Goal: Navigation & Orientation: Find specific page/section

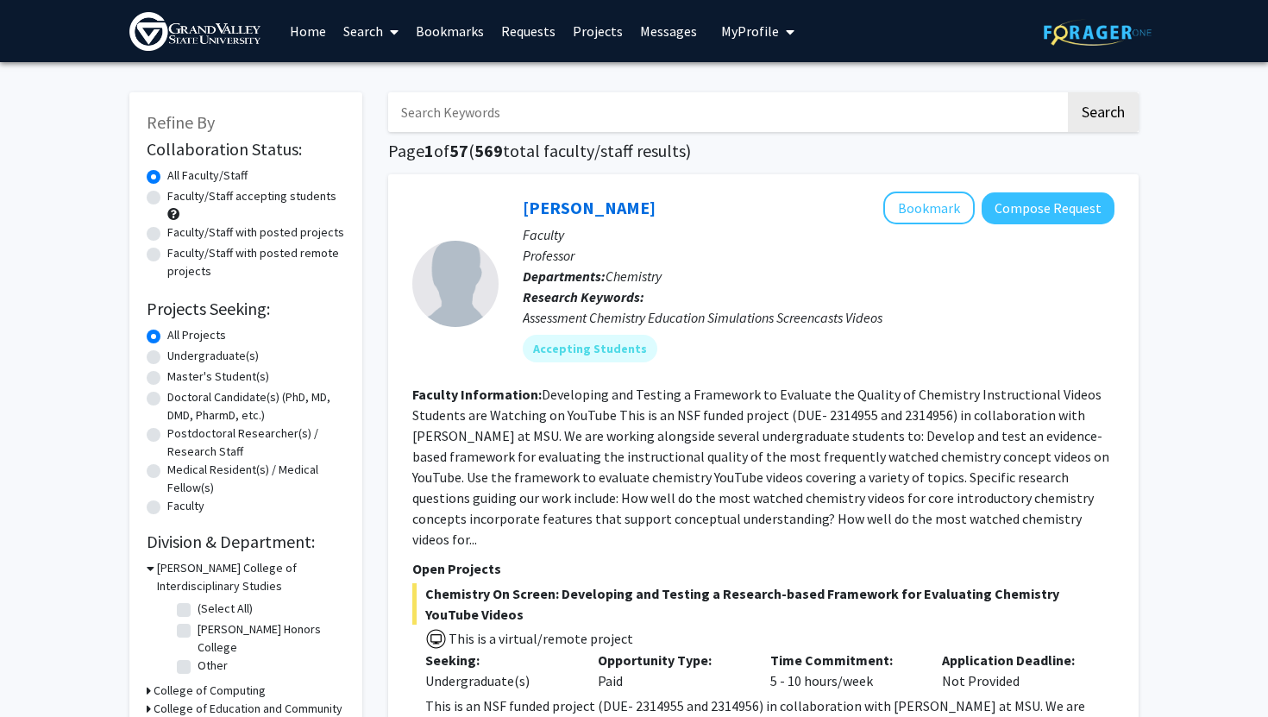
click at [311, 31] on link "Home" at bounding box center [307, 31] width 53 height 60
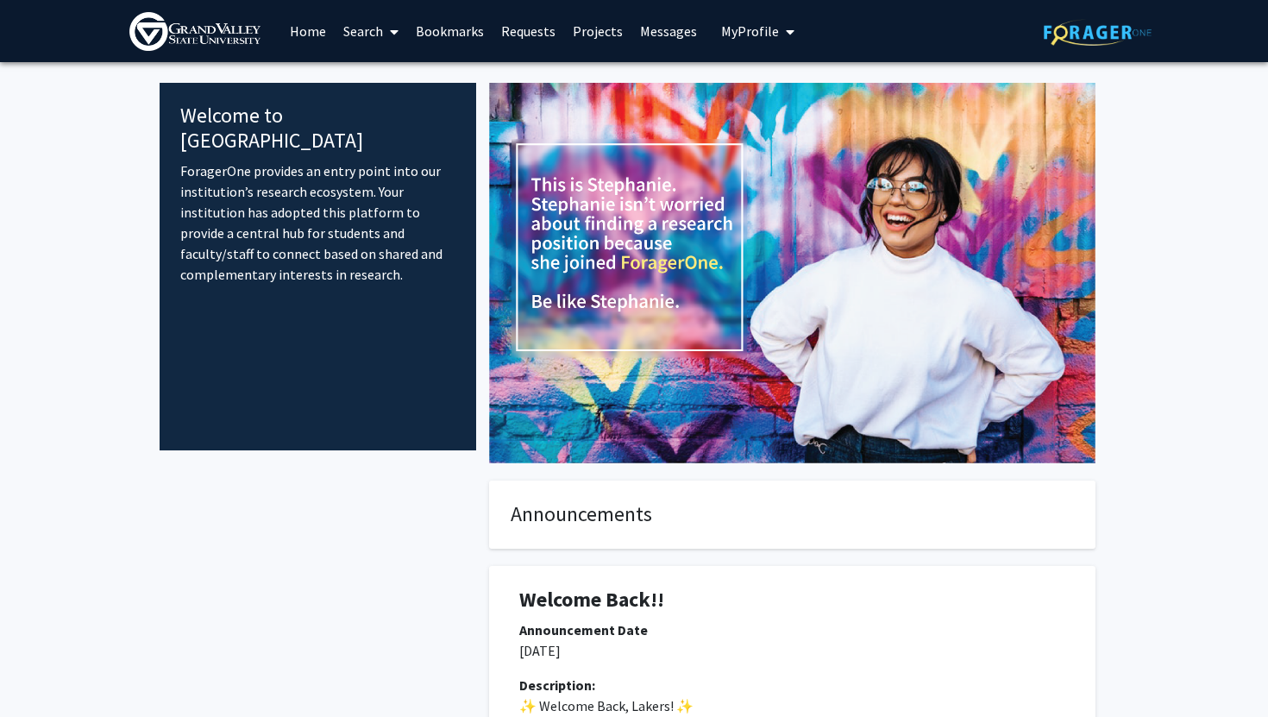
click at [1124, 31] on img at bounding box center [1097, 32] width 108 height 27
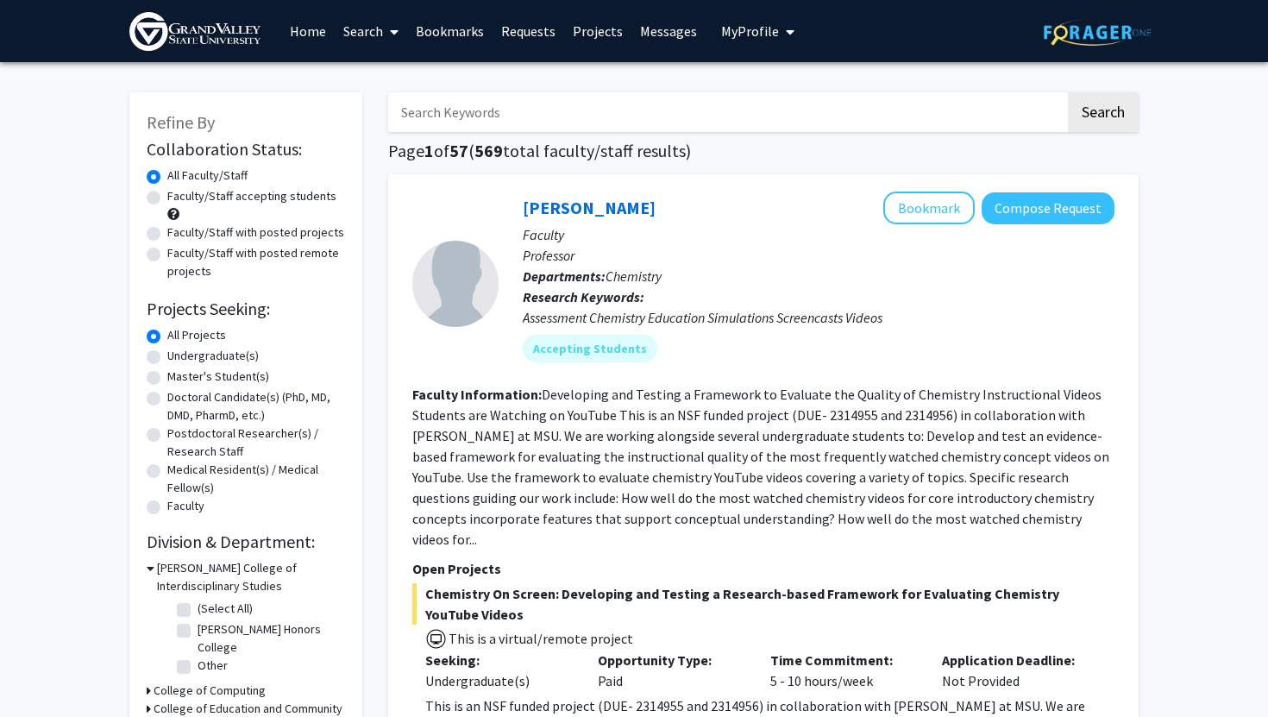
click at [717, 17] on button "My Profile" at bounding box center [758, 31] width 84 height 62
click at [776, 83] on span "[PERSON_NAME]" at bounding box center [828, 80] width 104 height 19
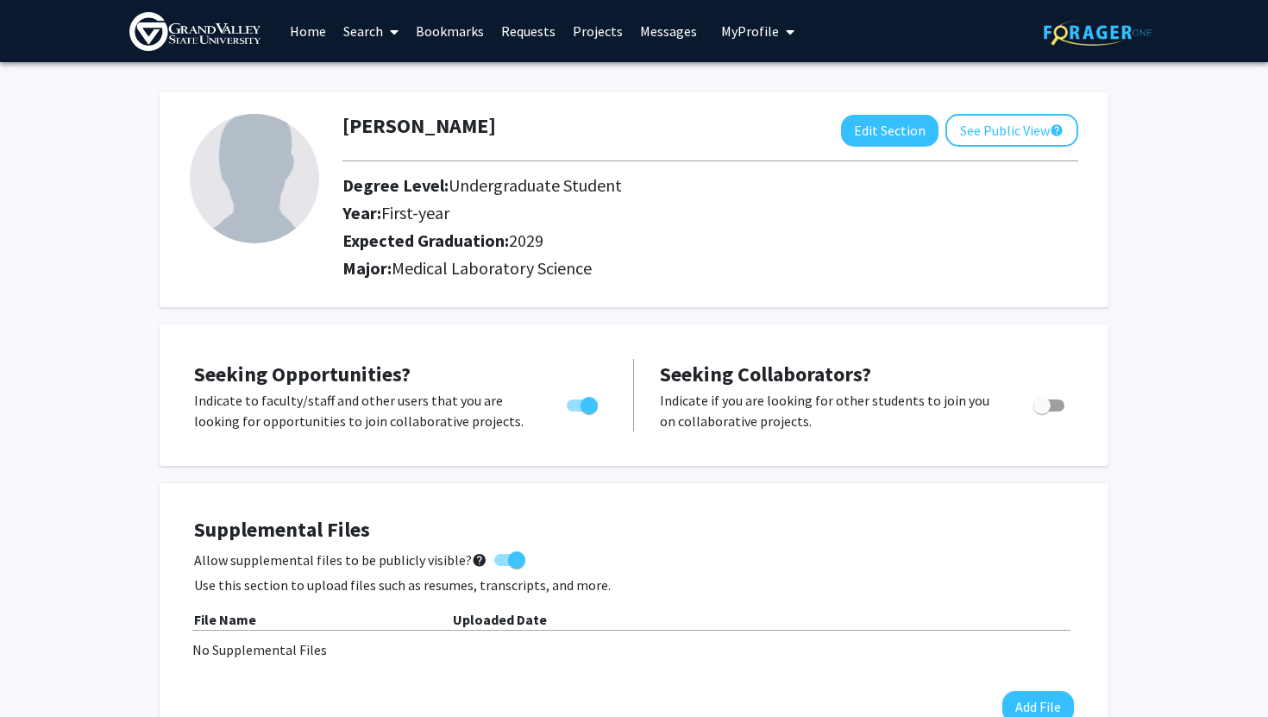
click at [393, 35] on icon at bounding box center [394, 32] width 9 height 14
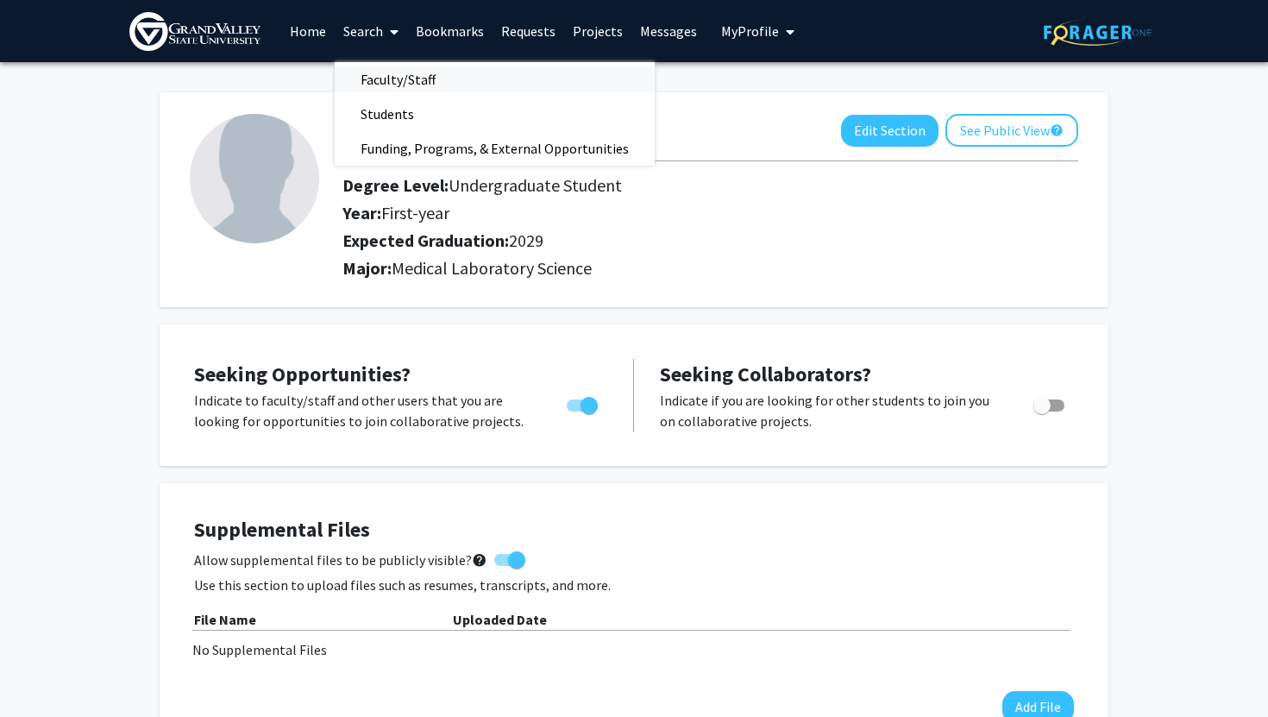
click at [408, 76] on span "Faculty/Staff" at bounding box center [398, 79] width 127 height 34
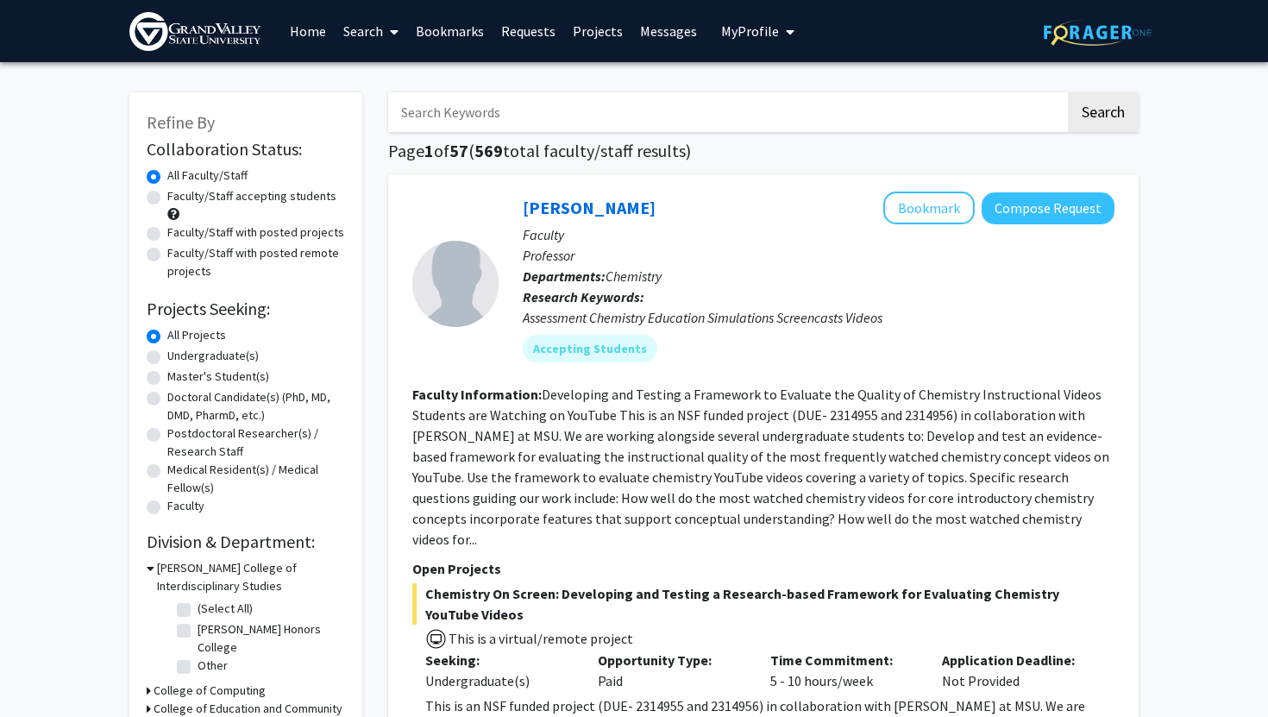
click at [448, 30] on link "Bookmarks" at bounding box center [449, 31] width 85 height 60
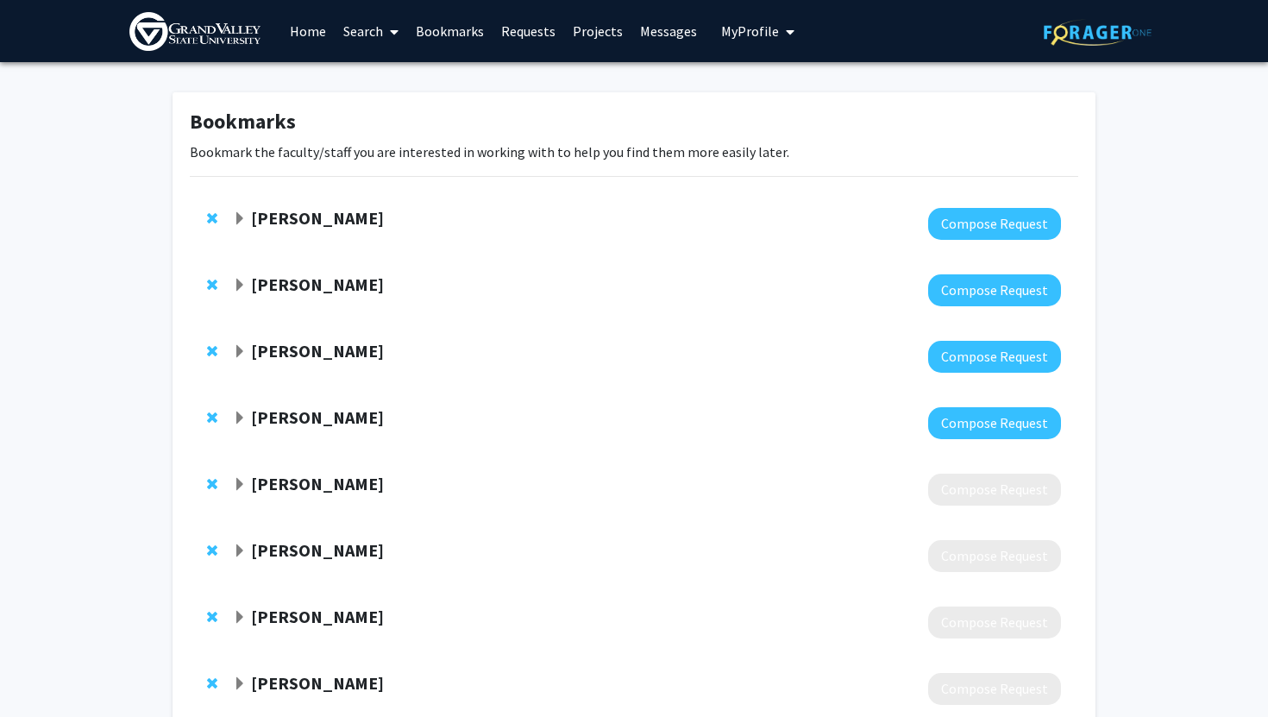
click at [315, 216] on strong "[PERSON_NAME]" at bounding box center [317, 218] width 133 height 22
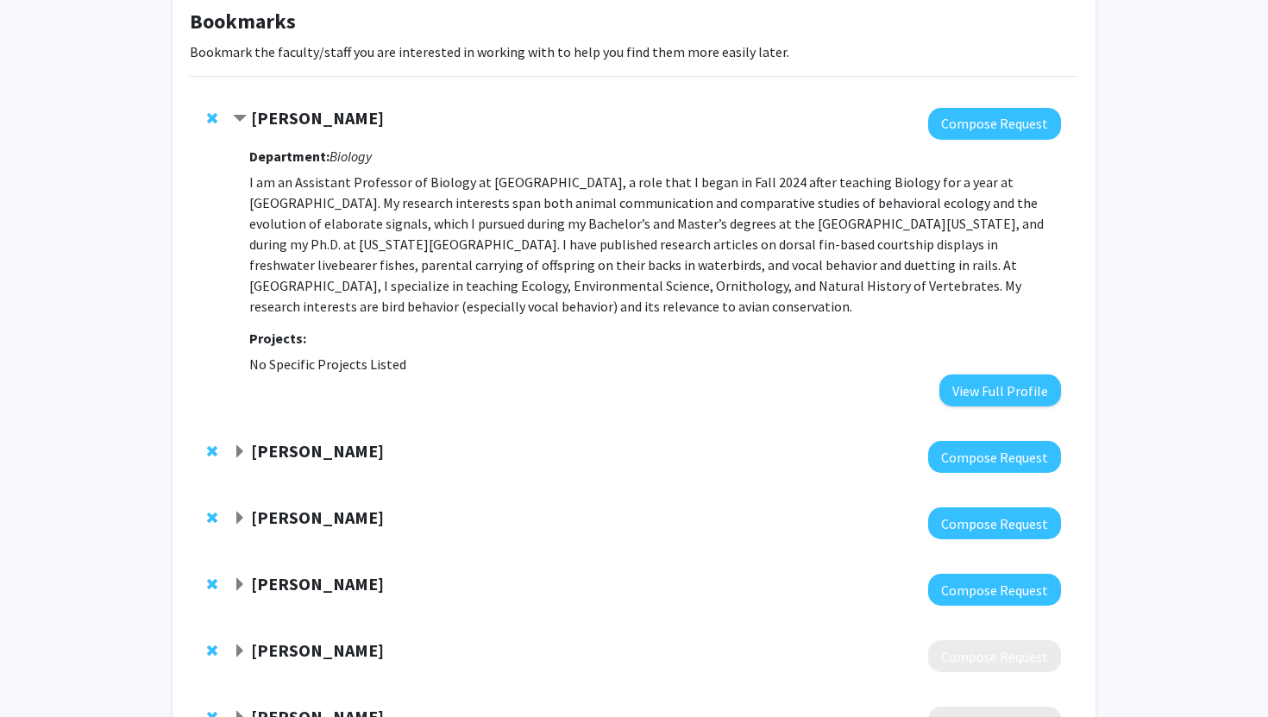
scroll to position [102, 0]
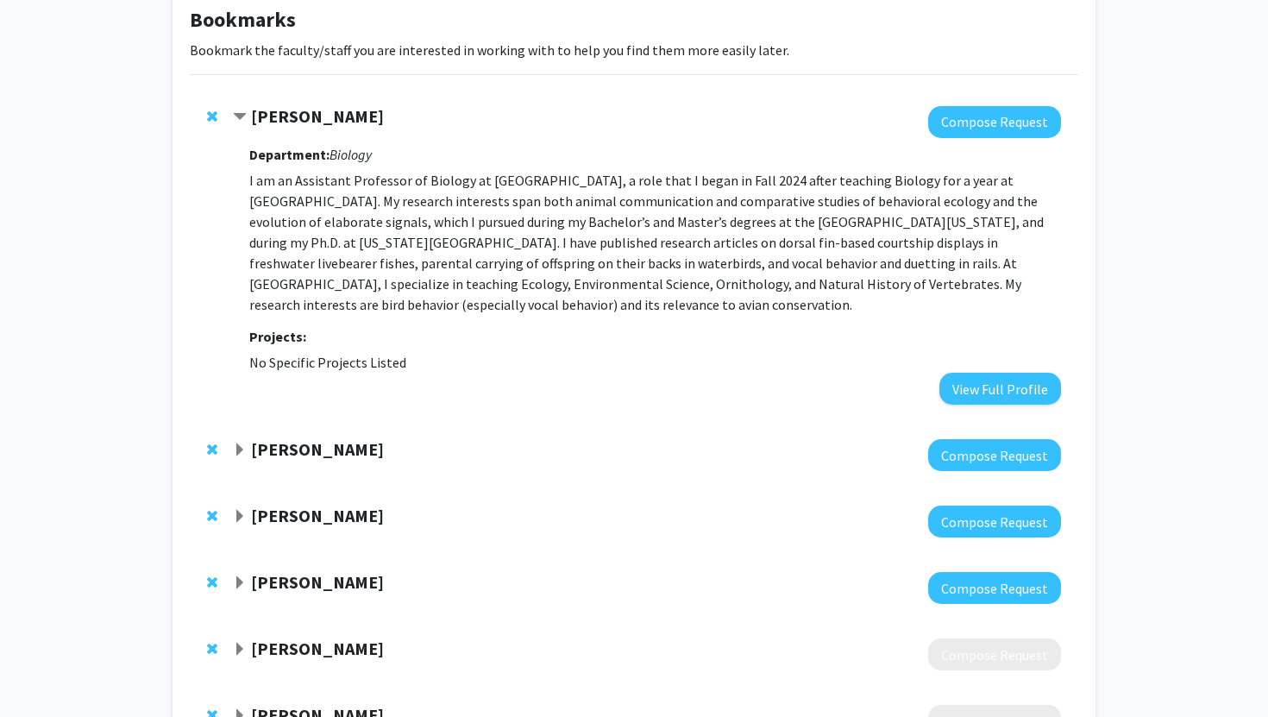
click at [397, 448] on div "[PERSON_NAME]" at bounding box center [419, 450] width 373 height 22
click at [345, 449] on strong "[PERSON_NAME]" at bounding box center [317, 449] width 133 height 22
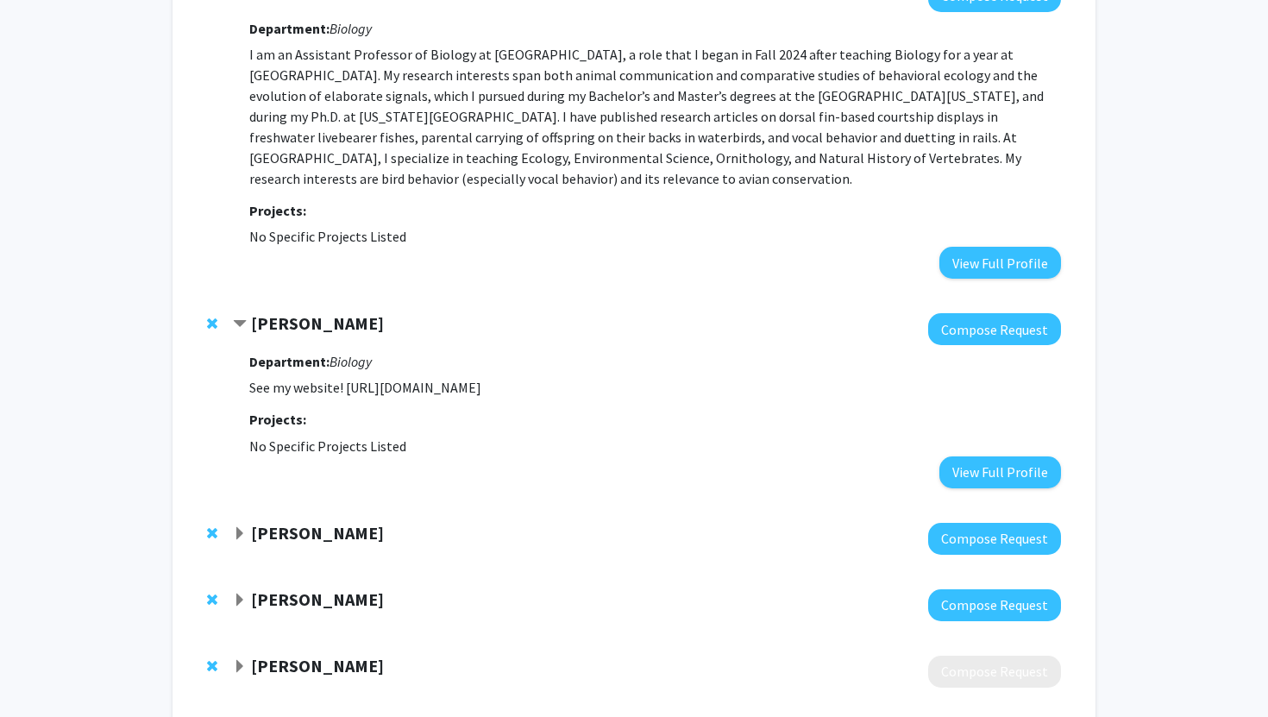
scroll to position [241, 0]
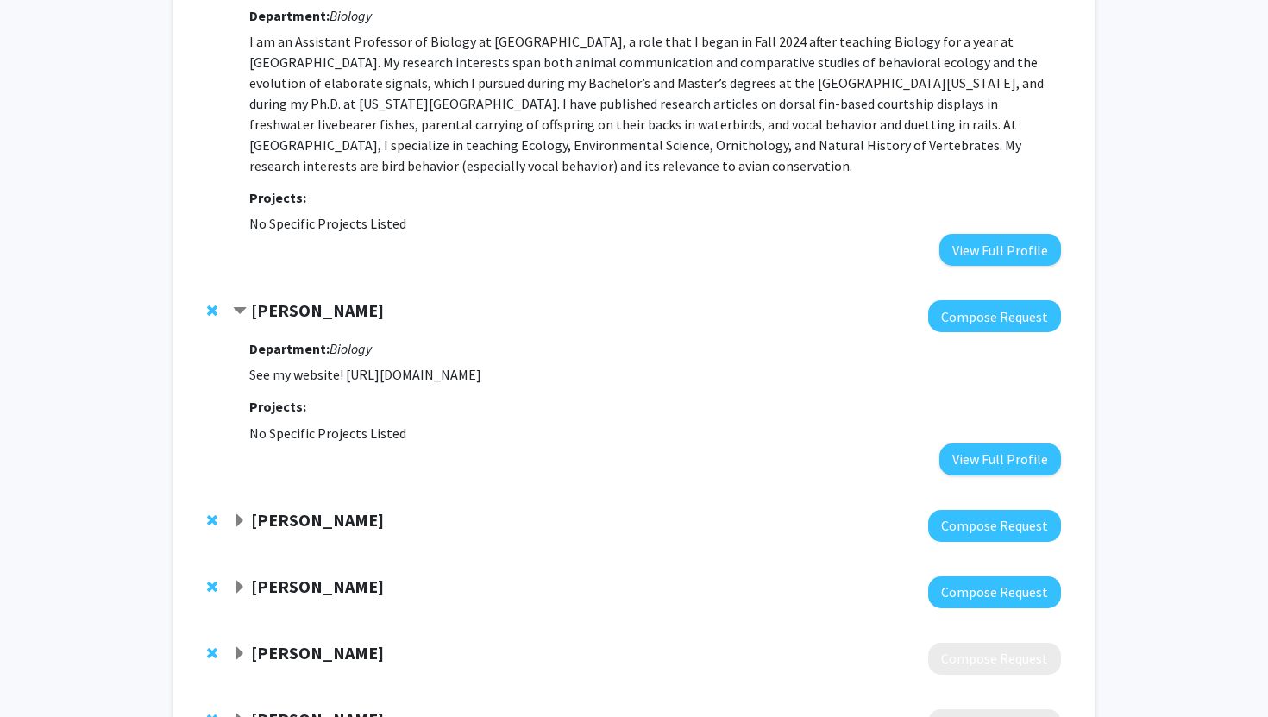
click at [285, 521] on strong "[PERSON_NAME]" at bounding box center [317, 520] width 133 height 22
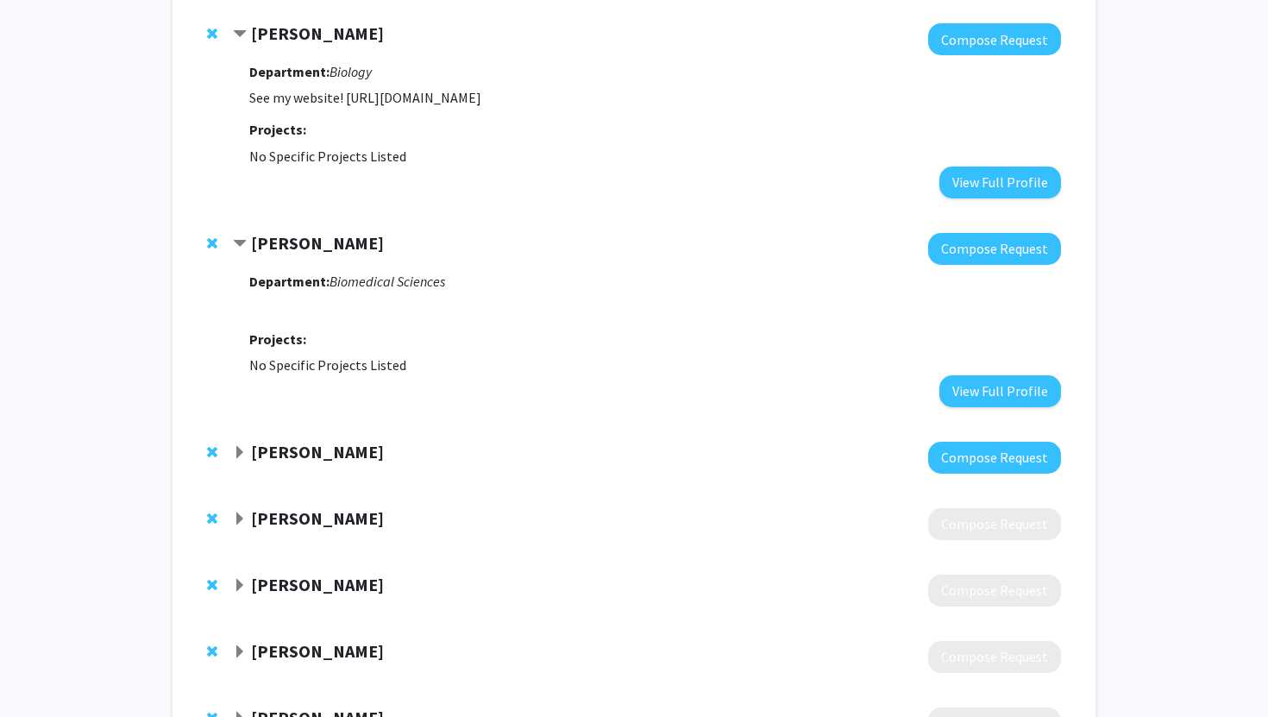
scroll to position [542, 0]
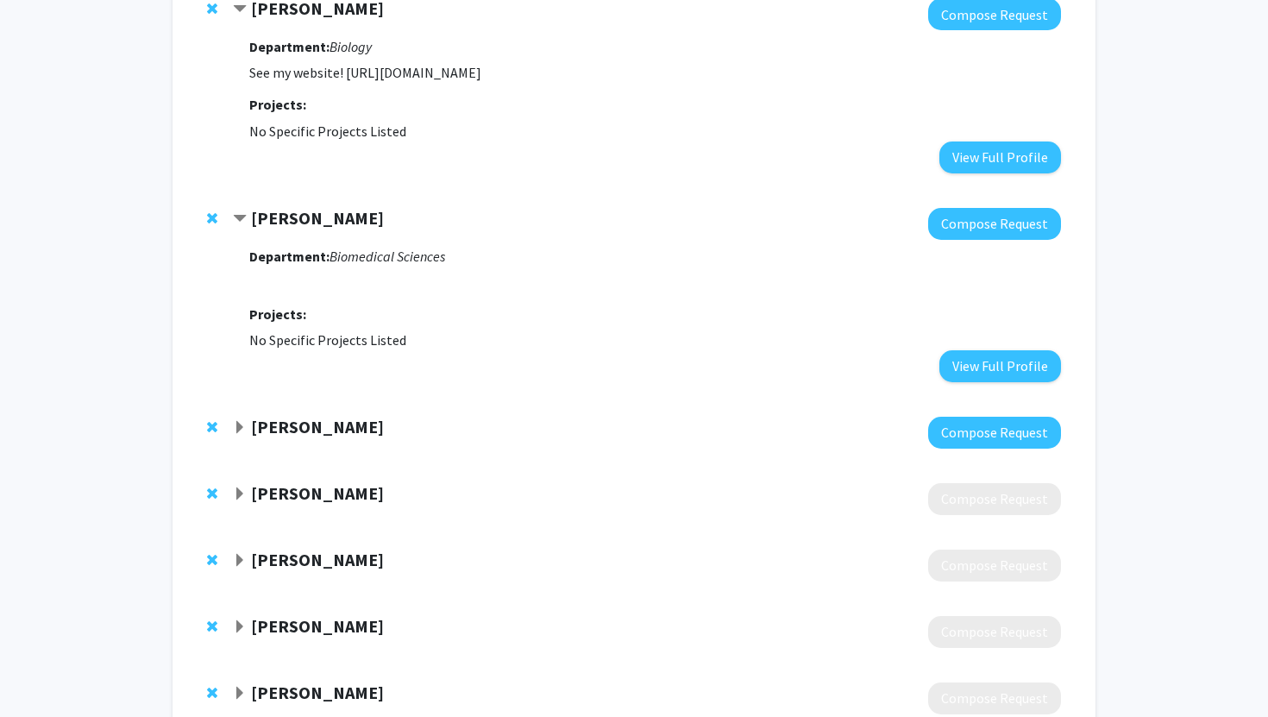
click at [314, 431] on strong "[PERSON_NAME]" at bounding box center [317, 427] width 133 height 22
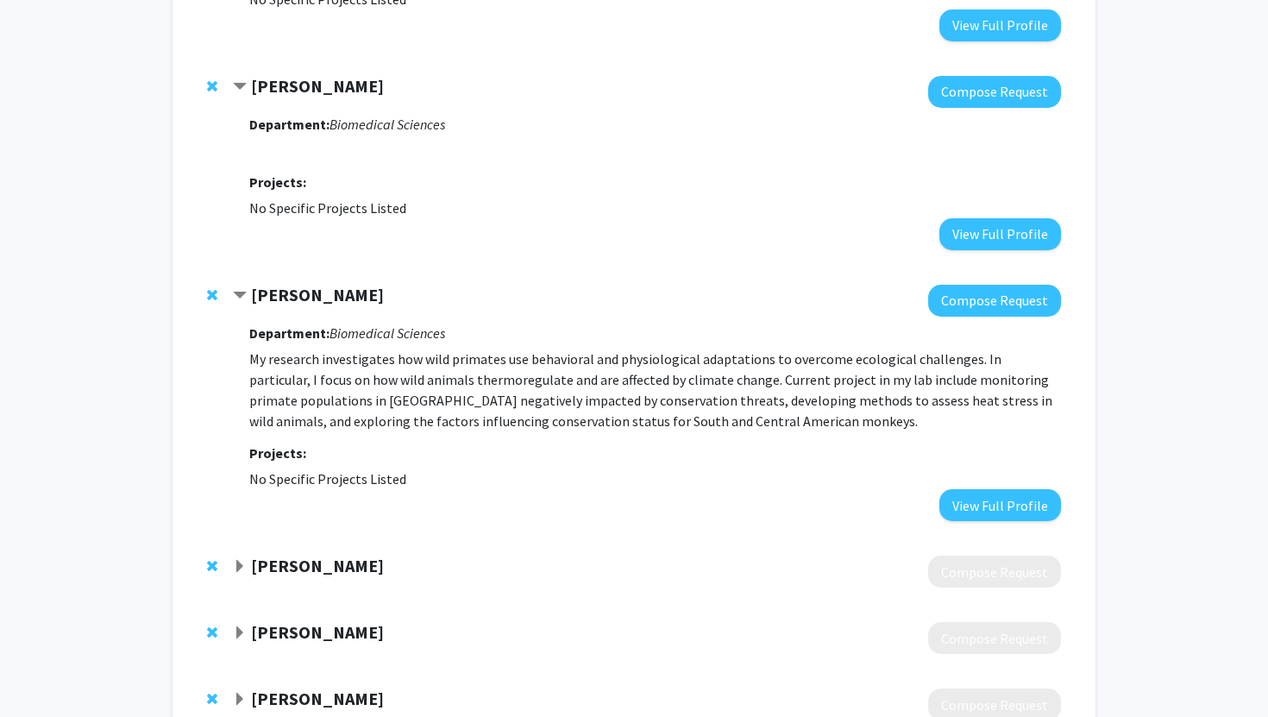
scroll to position [723, 0]
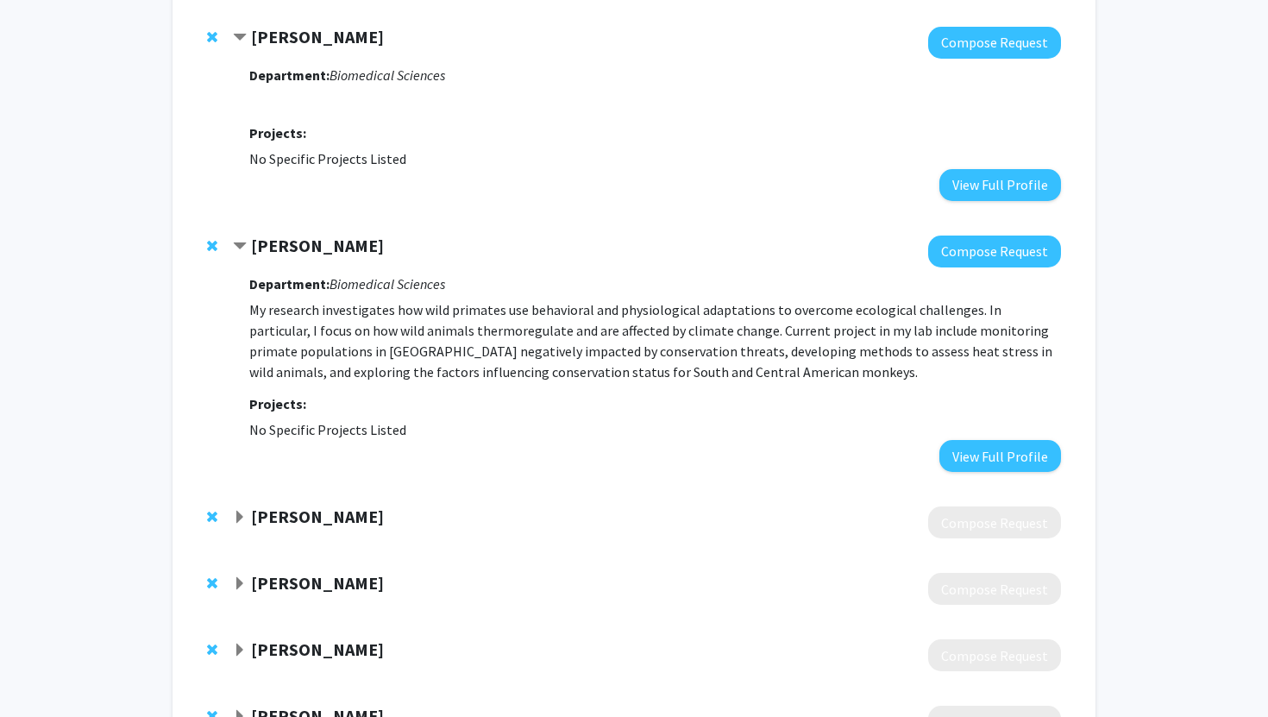
click at [293, 516] on strong "[PERSON_NAME]" at bounding box center [317, 516] width 133 height 22
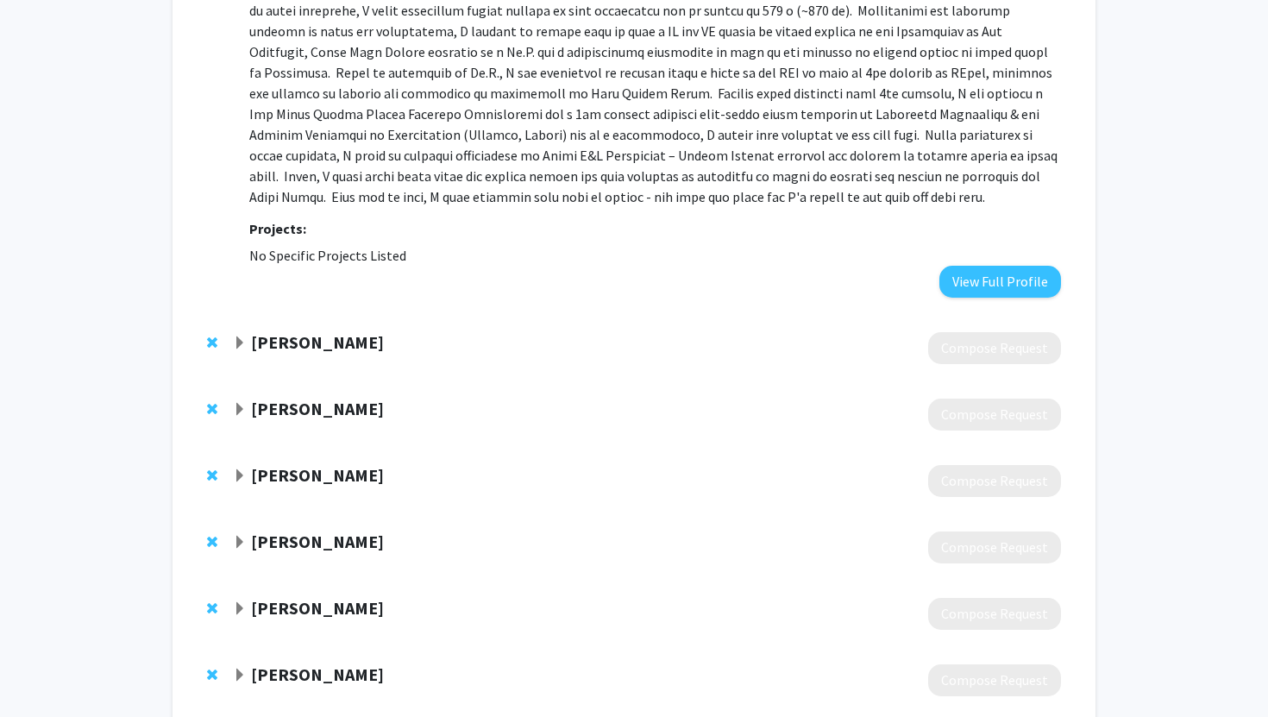
scroll to position [1497, 0]
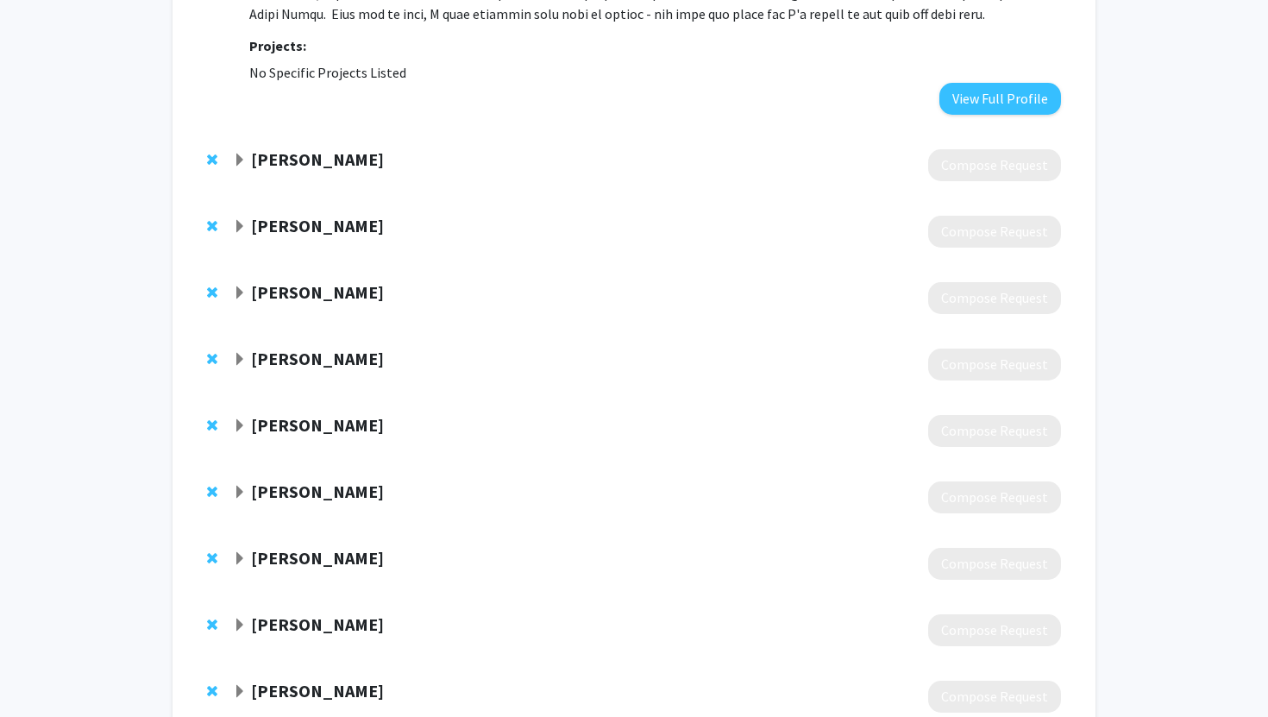
click at [355, 166] on strong "[PERSON_NAME]" at bounding box center [317, 159] width 133 height 22
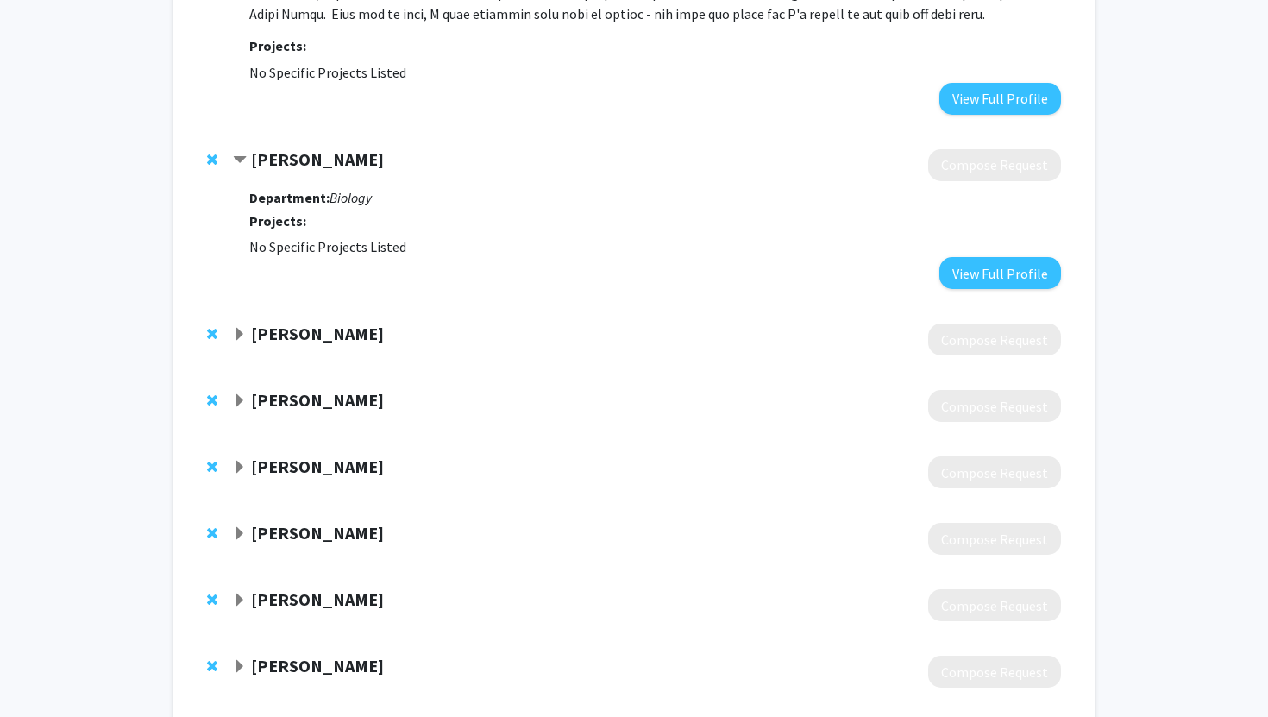
click at [316, 331] on strong "[PERSON_NAME]" at bounding box center [317, 334] width 133 height 22
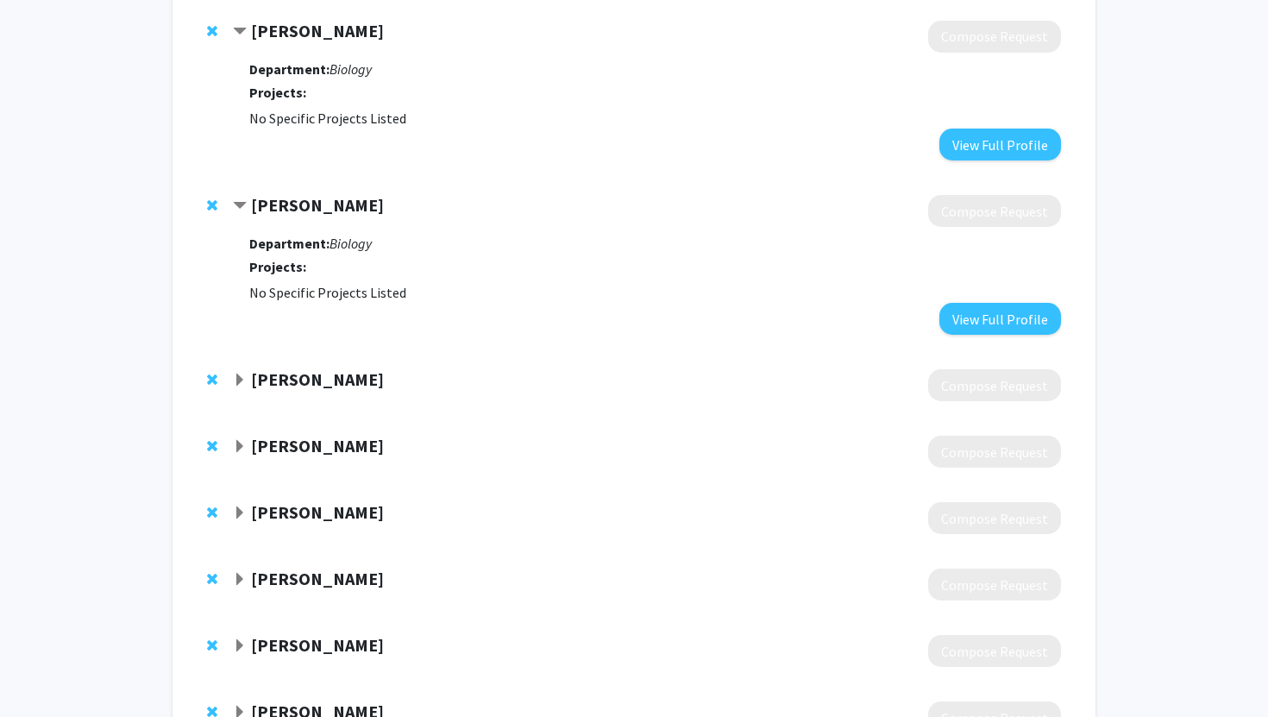
click at [305, 392] on div at bounding box center [647, 385] width 828 height 32
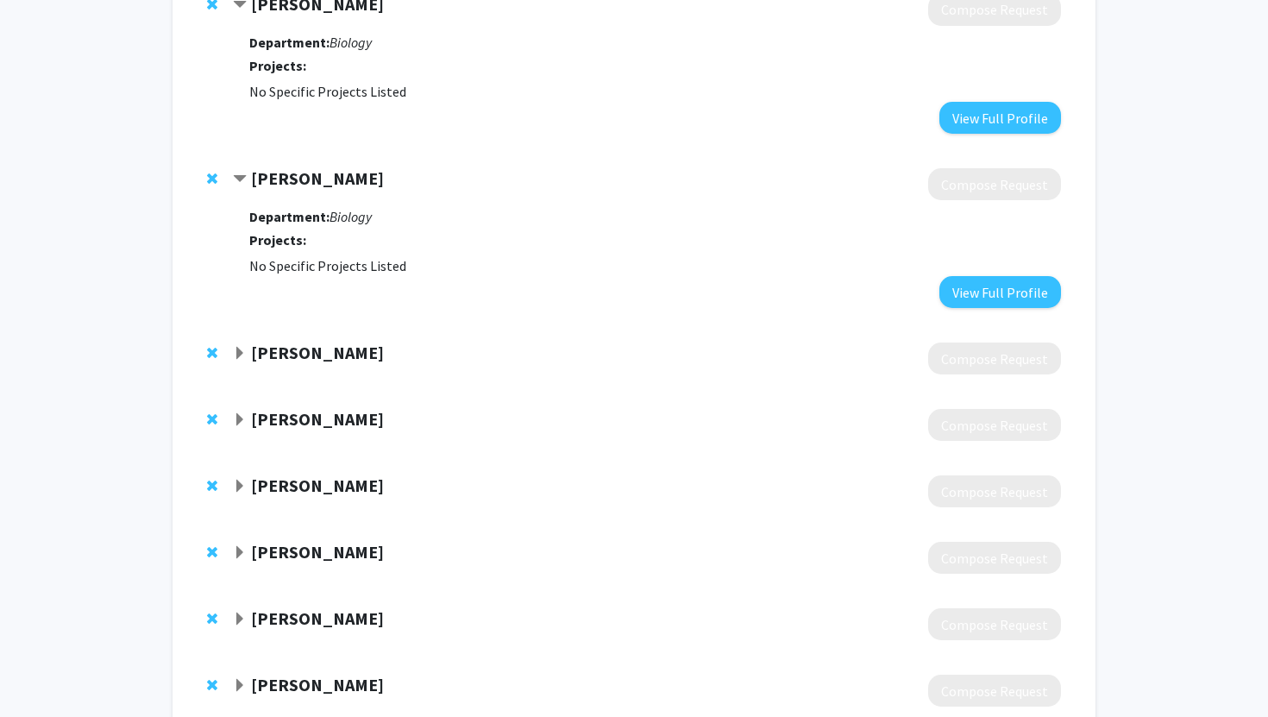
click at [305, 353] on strong "[PERSON_NAME]" at bounding box center [317, 352] width 133 height 22
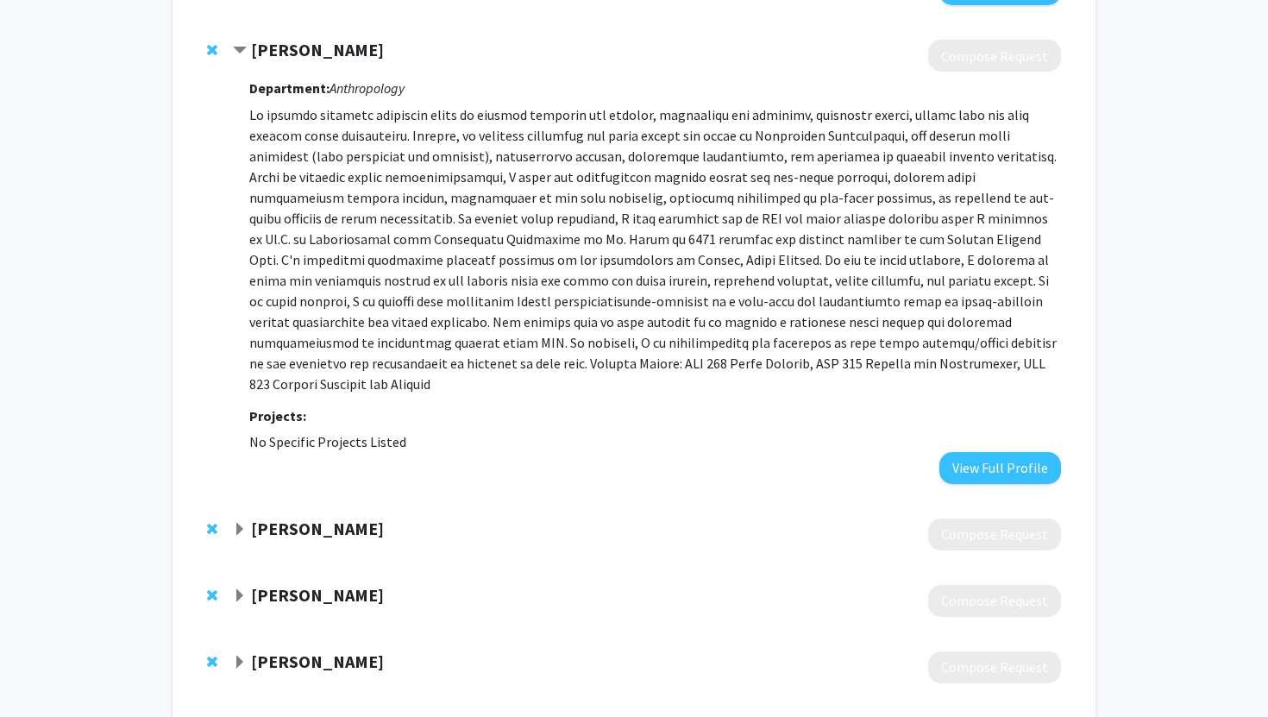
scroll to position [2038, 0]
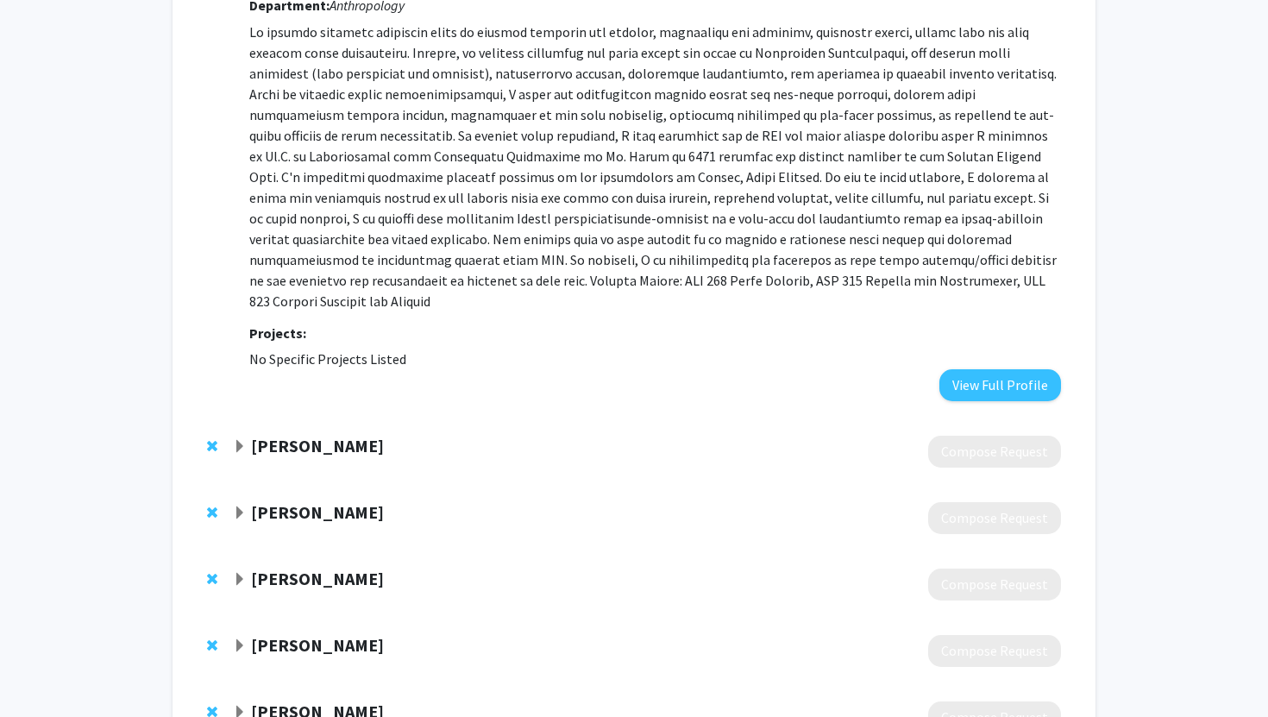
click at [321, 435] on strong "[PERSON_NAME]" at bounding box center [317, 446] width 133 height 22
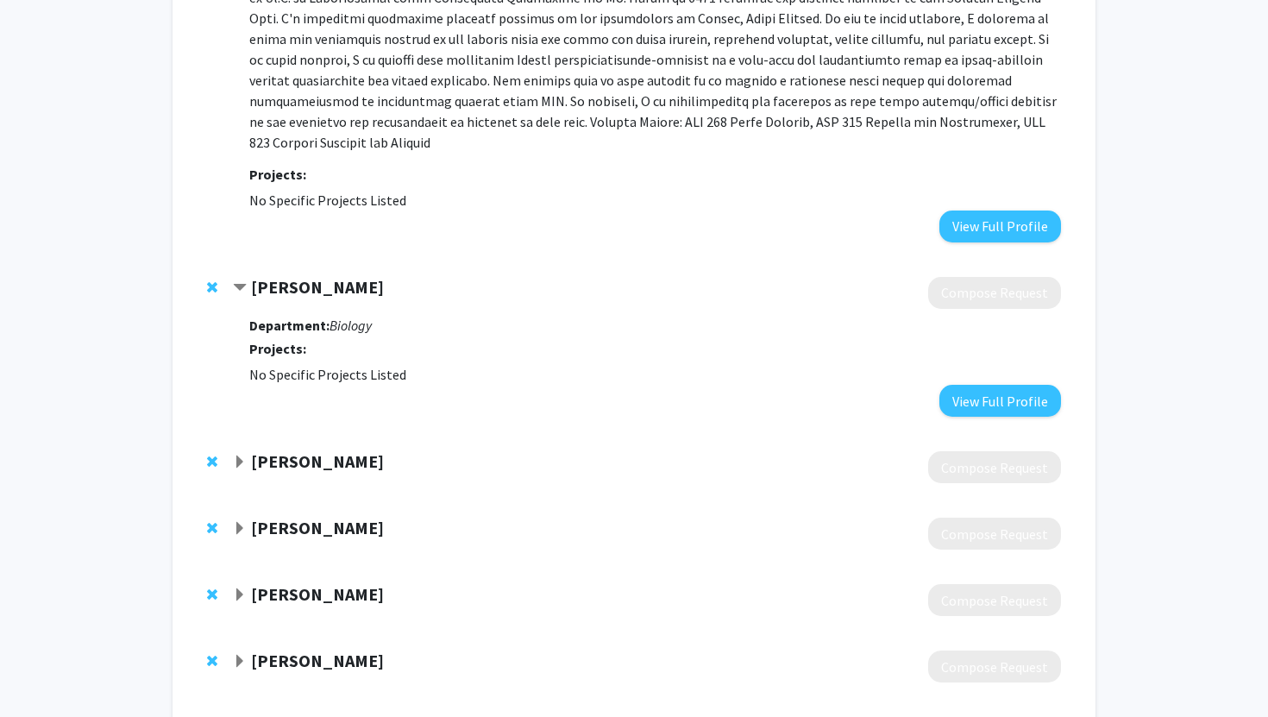
scroll to position [2200, 0]
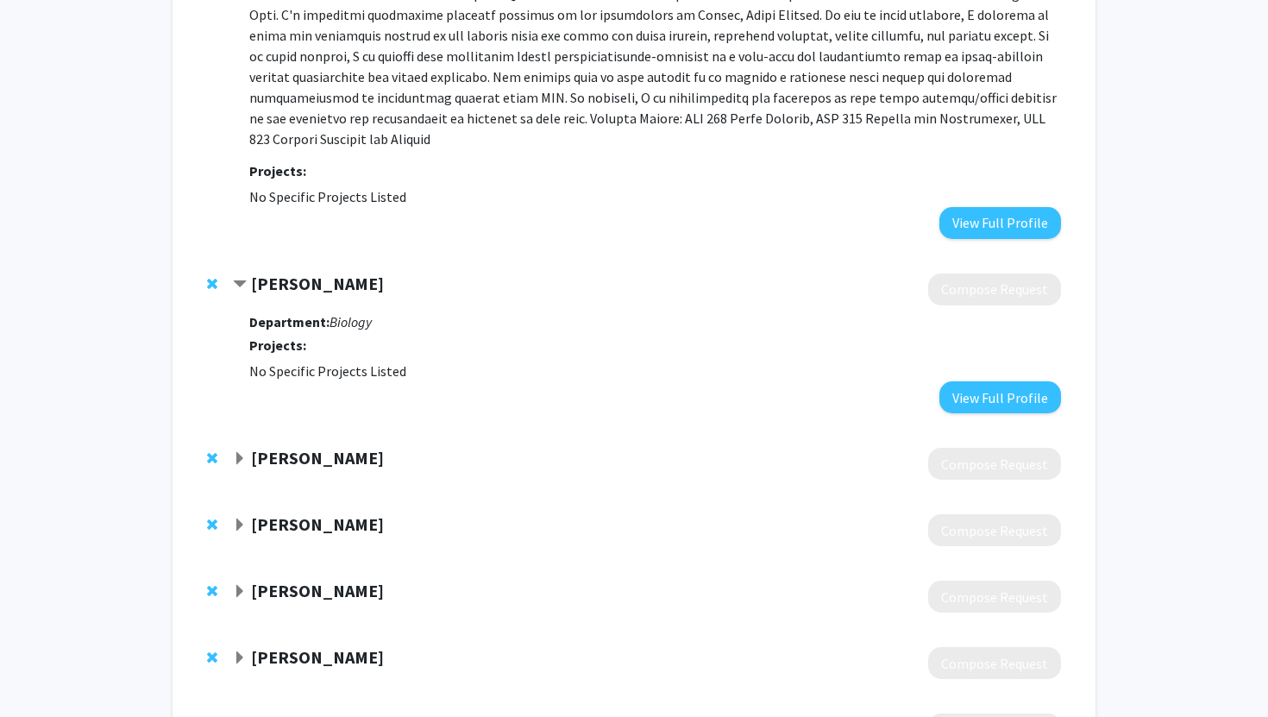
click at [323, 447] on strong "[PERSON_NAME]" at bounding box center [317, 458] width 133 height 22
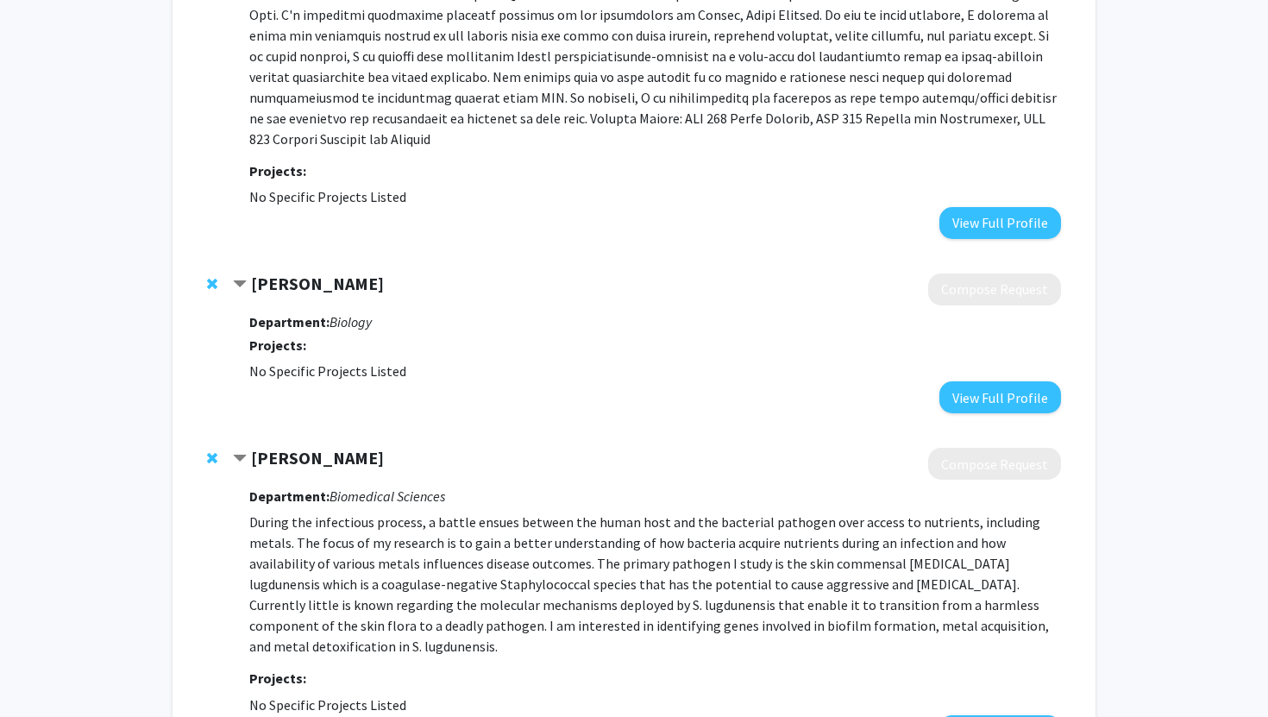
scroll to position [2599, 0]
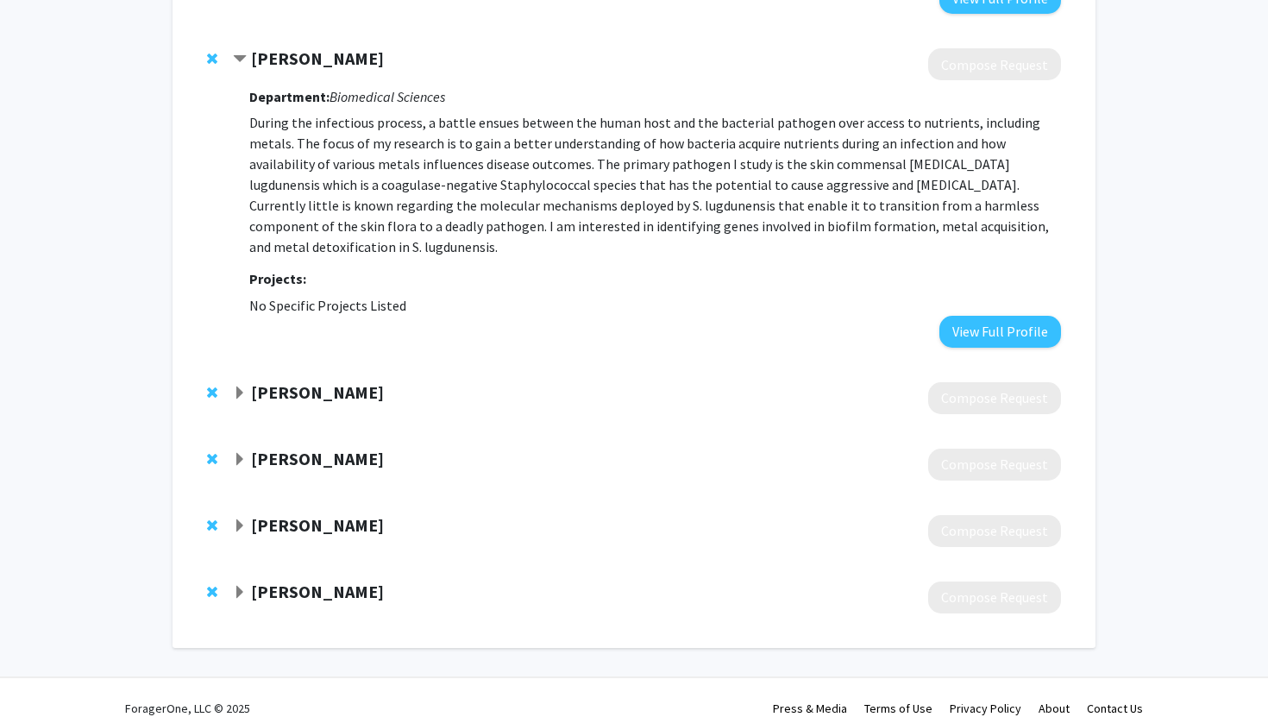
click at [329, 381] on strong "[PERSON_NAME]" at bounding box center [317, 392] width 133 height 22
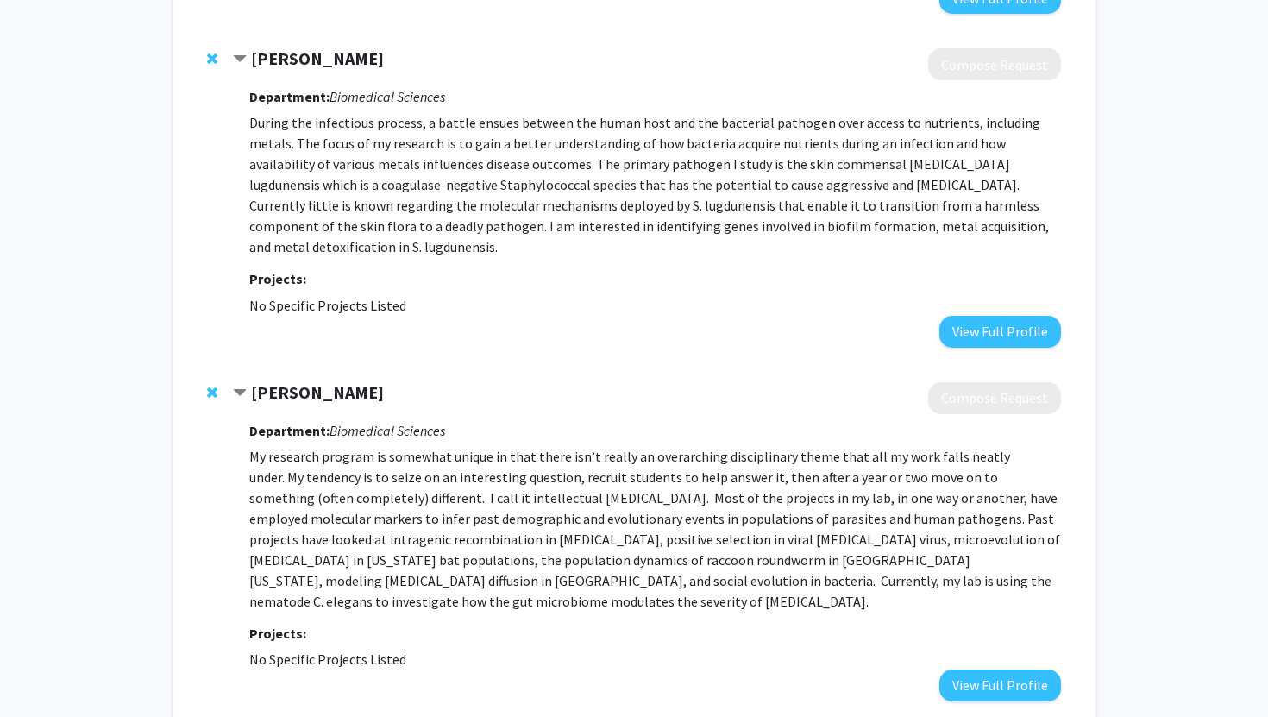
scroll to position [2887, 0]
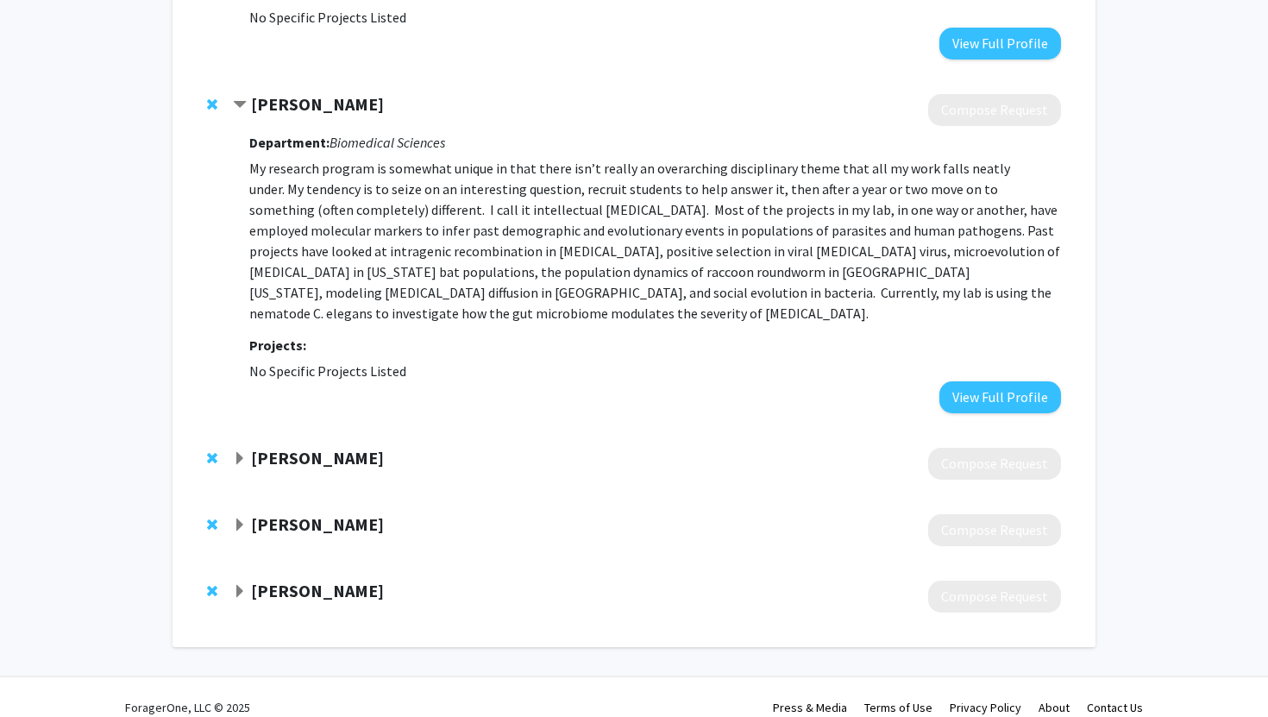
click at [314, 461] on div "[PERSON_NAME] Compose Request" at bounding box center [634, 463] width 888 height 66
click at [316, 448] on div "[PERSON_NAME] Compose Request" at bounding box center [647, 464] width 828 height 32
click at [321, 447] on strong "[PERSON_NAME]" at bounding box center [317, 458] width 133 height 22
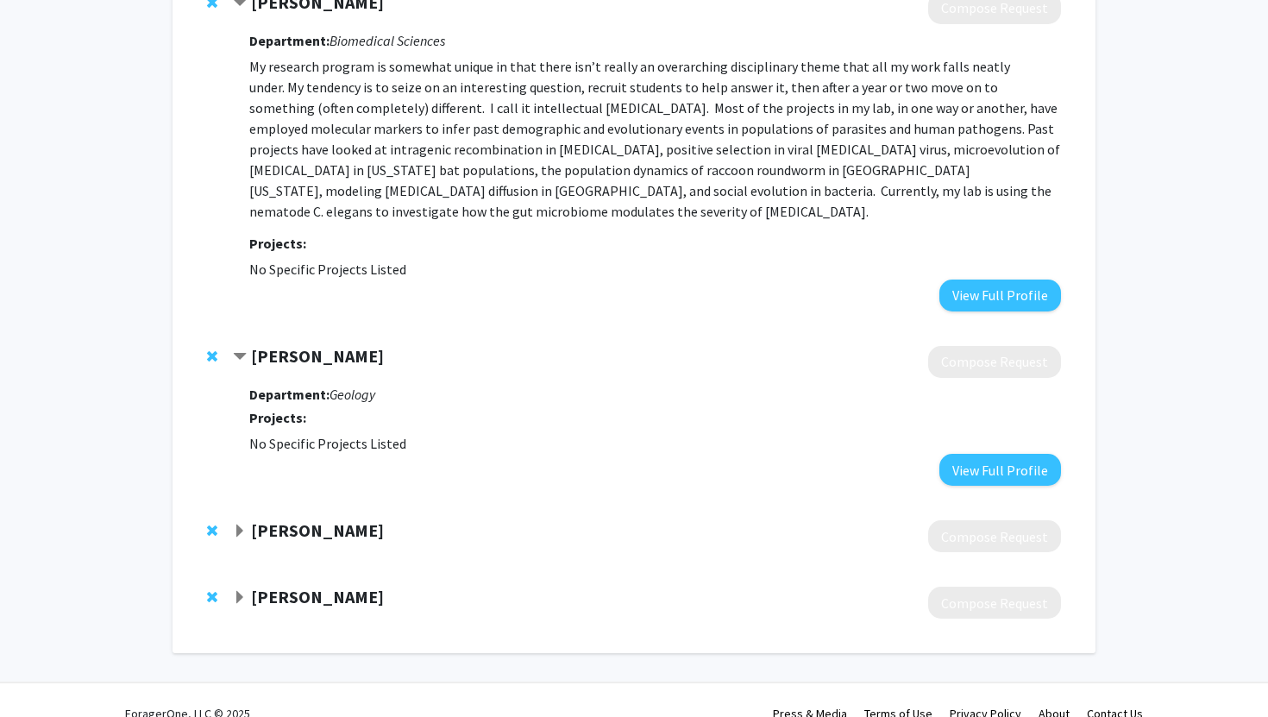
scroll to position [2991, 0]
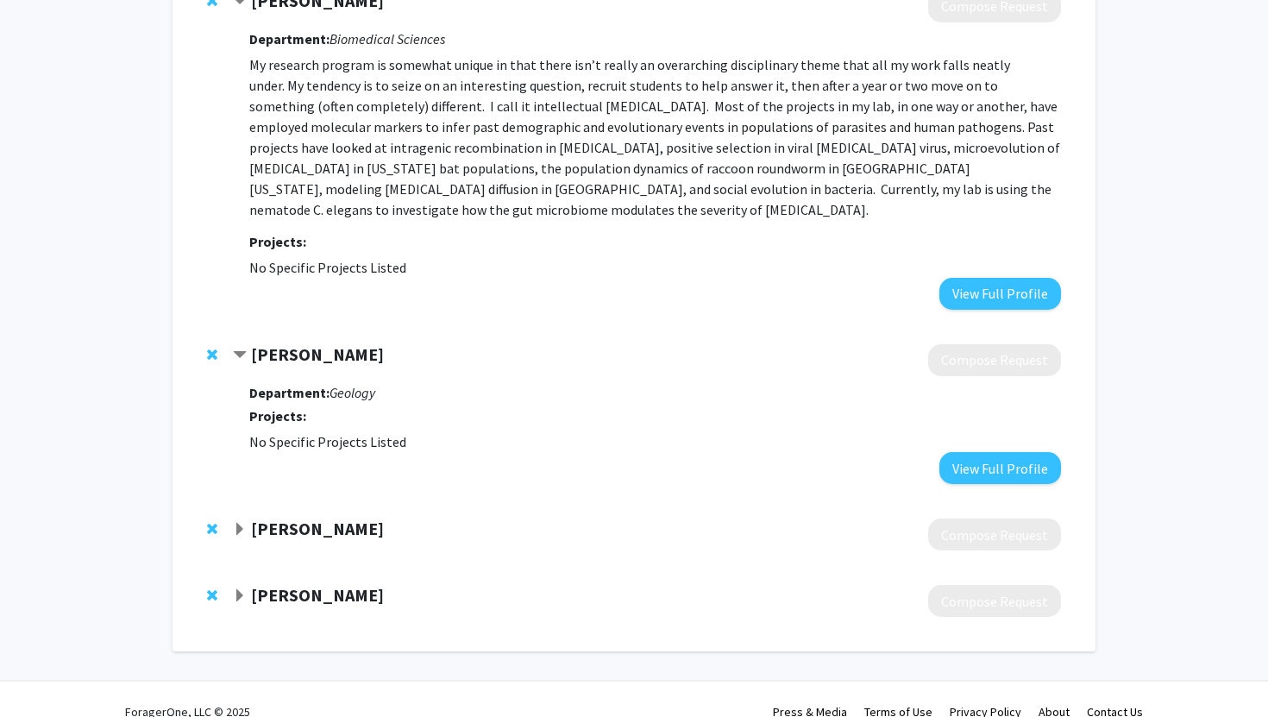
click at [316, 517] on strong "[PERSON_NAME]" at bounding box center [317, 528] width 133 height 22
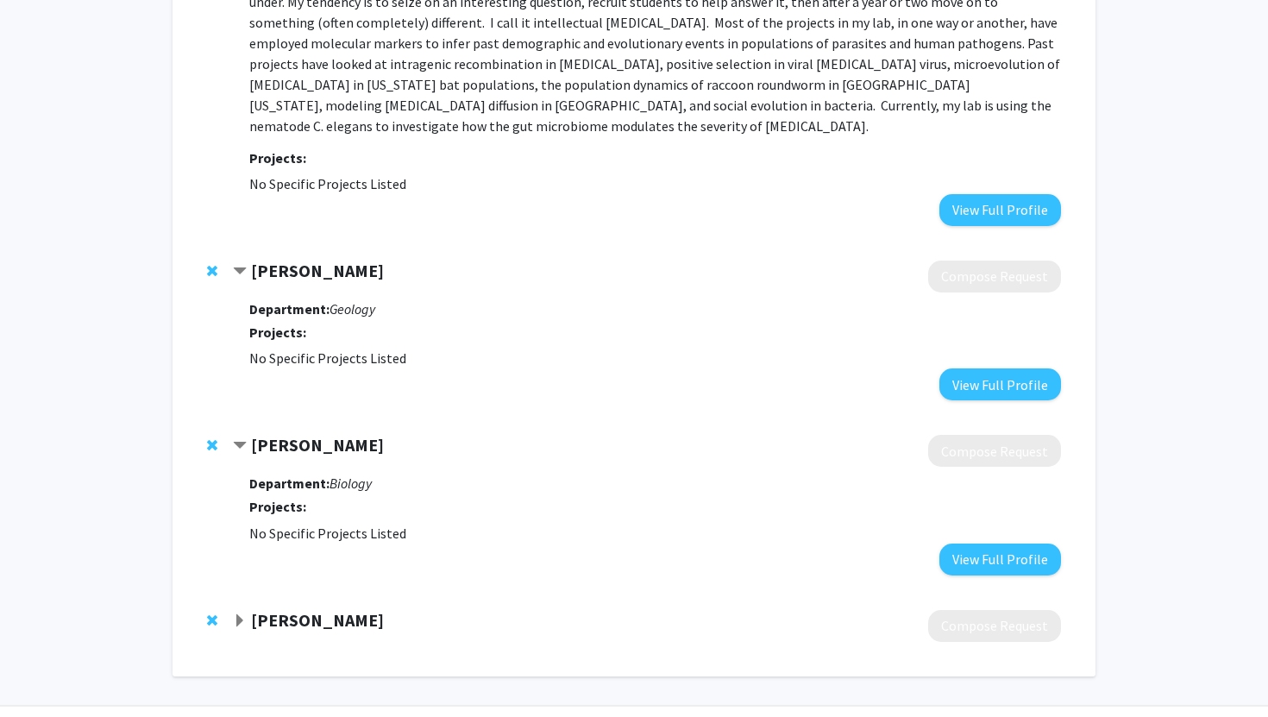
scroll to position [3103, 0]
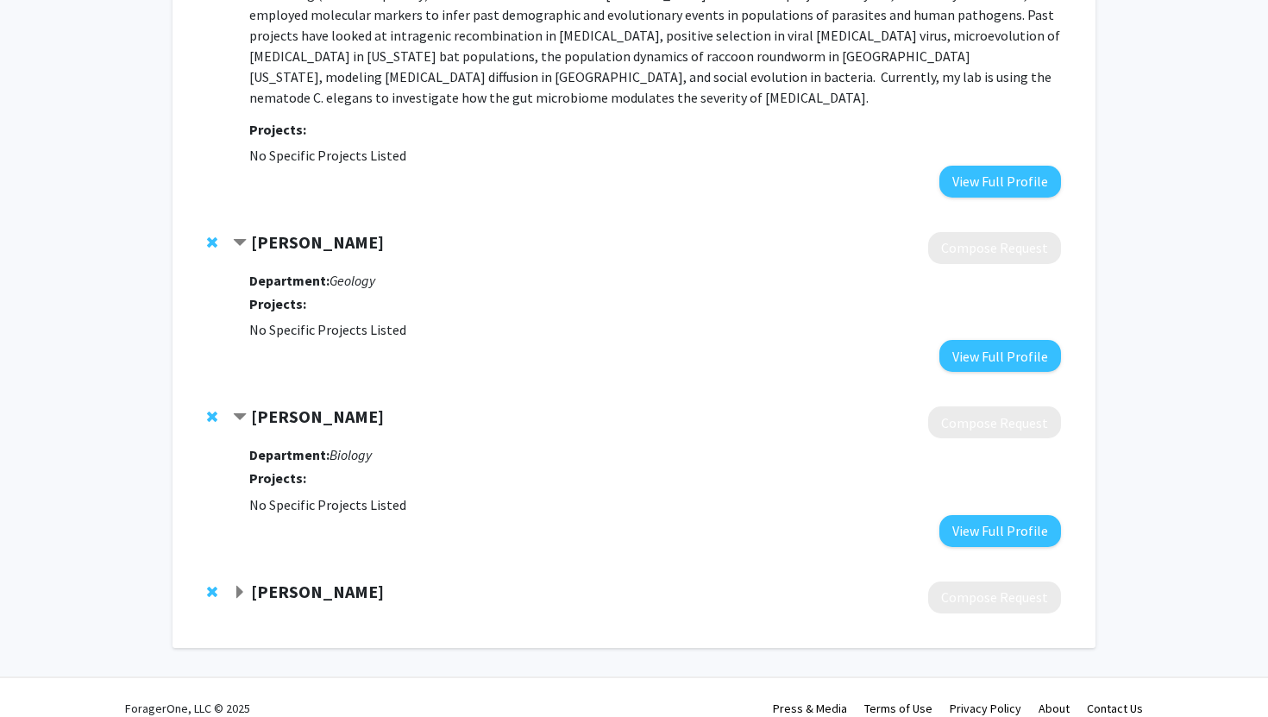
click at [312, 580] on strong "[PERSON_NAME]" at bounding box center [317, 591] width 133 height 22
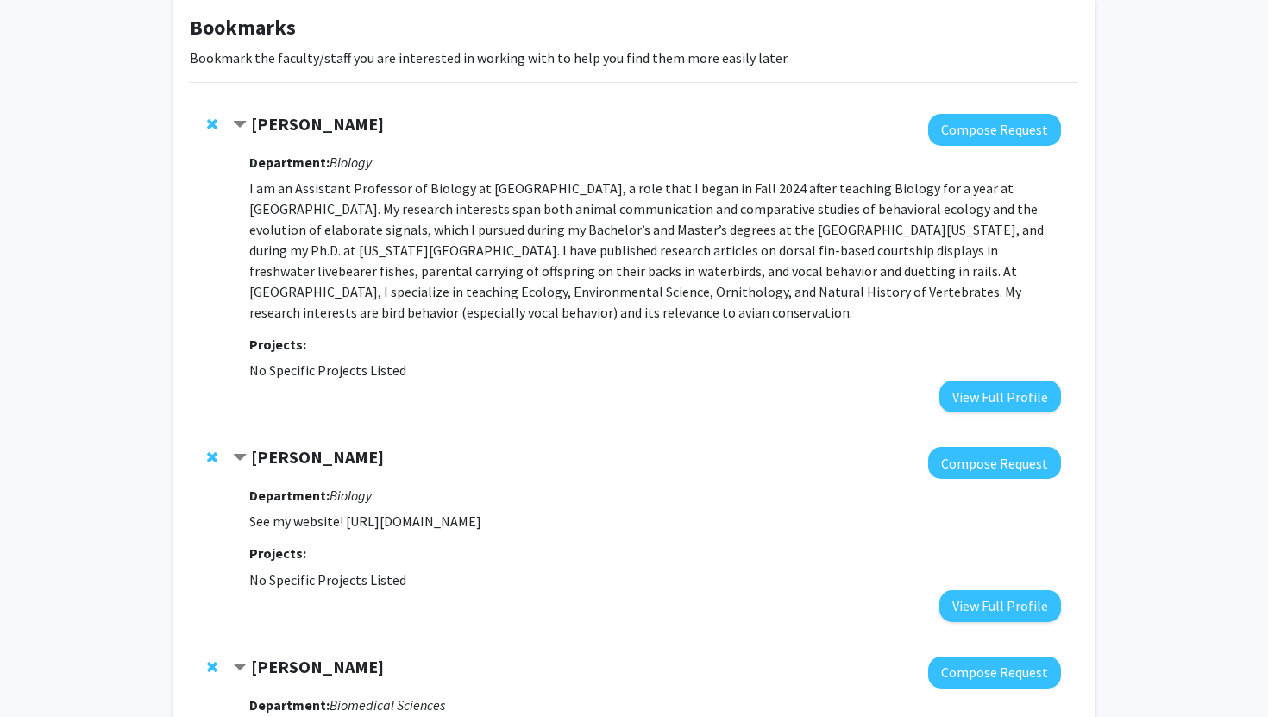
scroll to position [0, 0]
